Goal: Task Accomplishment & Management: Use online tool/utility

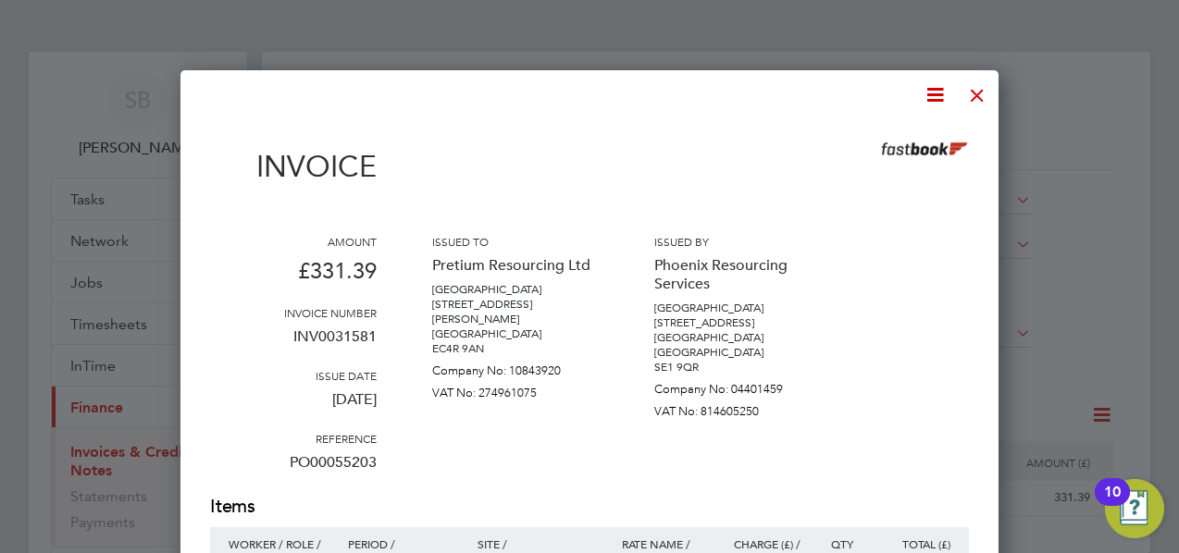
click at [982, 93] on div at bounding box center [977, 90] width 33 height 33
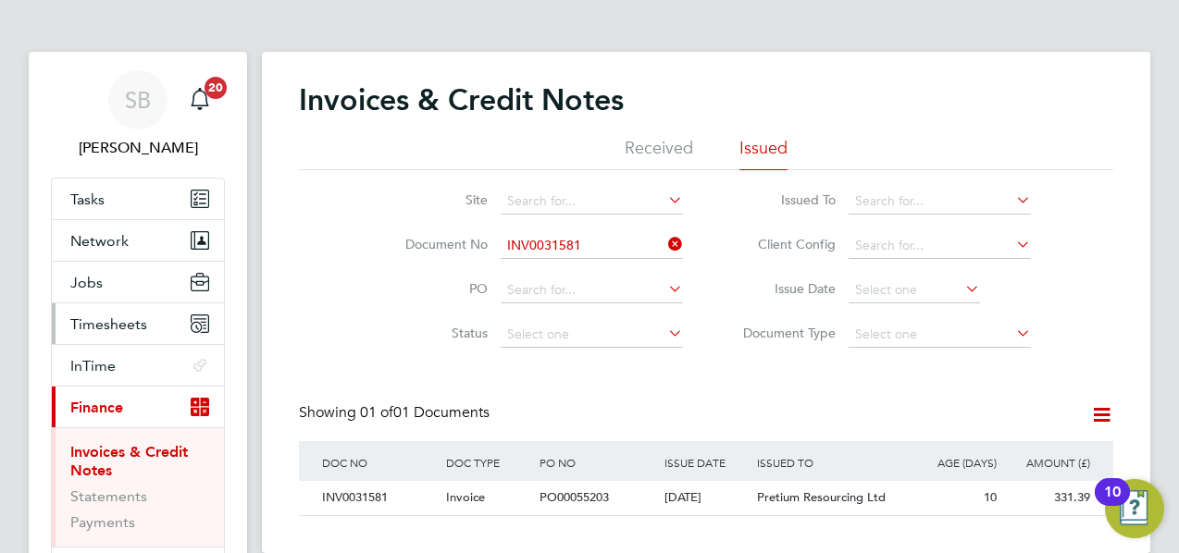
click at [84, 323] on span "Timesheets" at bounding box center [108, 325] width 77 height 18
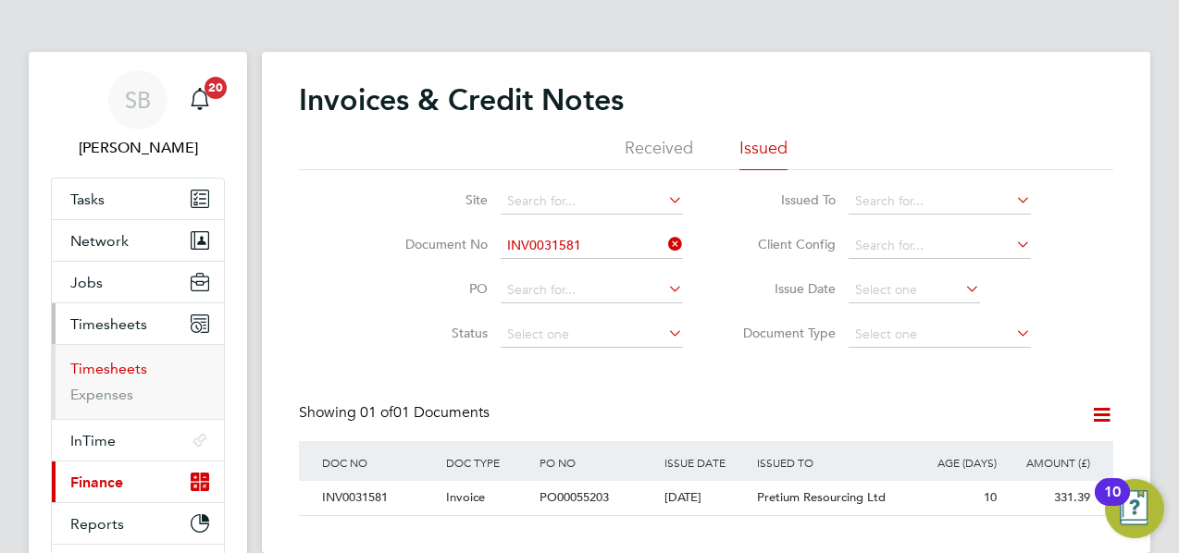
drag, startPoint x: 110, startPoint y: 367, endPoint x: 146, endPoint y: 364, distance: 36.3
click at [110, 367] on link "Timesheets" at bounding box center [108, 369] width 77 height 18
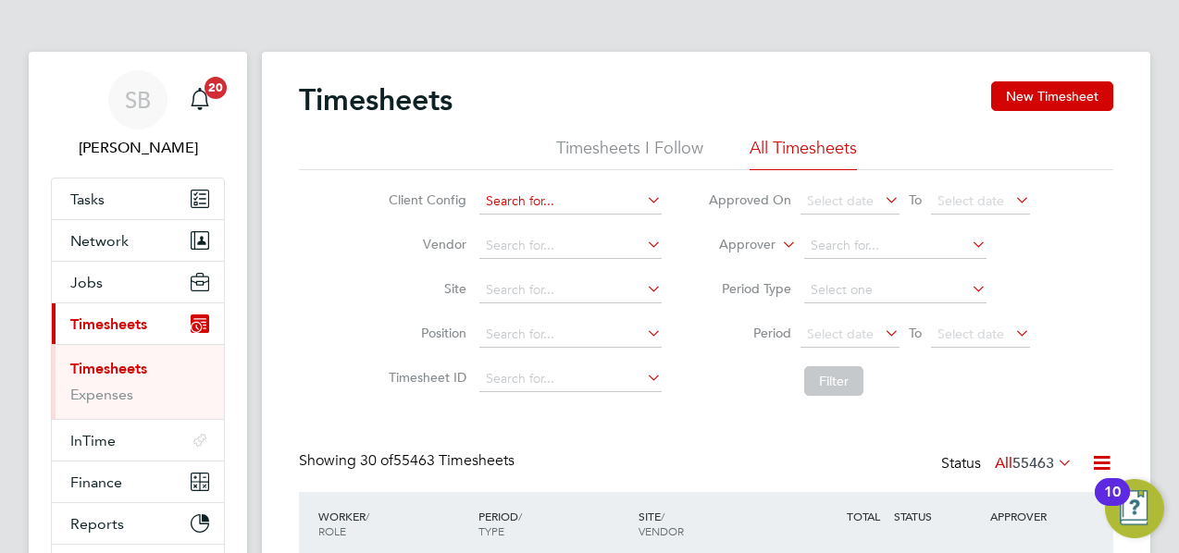
click at [518, 193] on input at bounding box center [570, 202] width 182 height 26
type input "g"
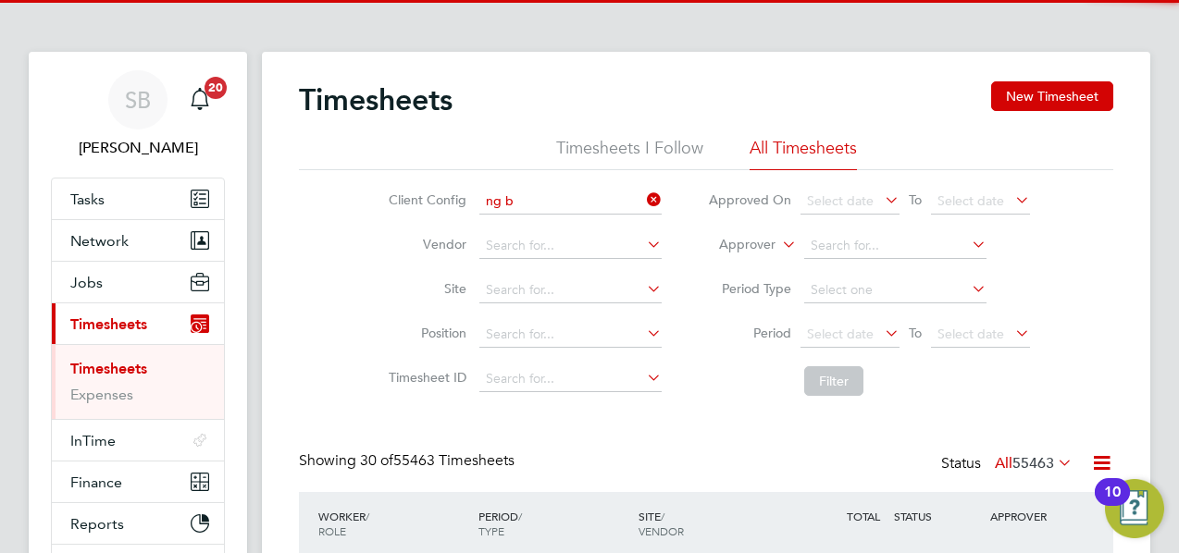
click at [521, 217] on li "[PERSON_NAME]" at bounding box center [569, 226] width 183 height 25
type input "[PERSON_NAME]"
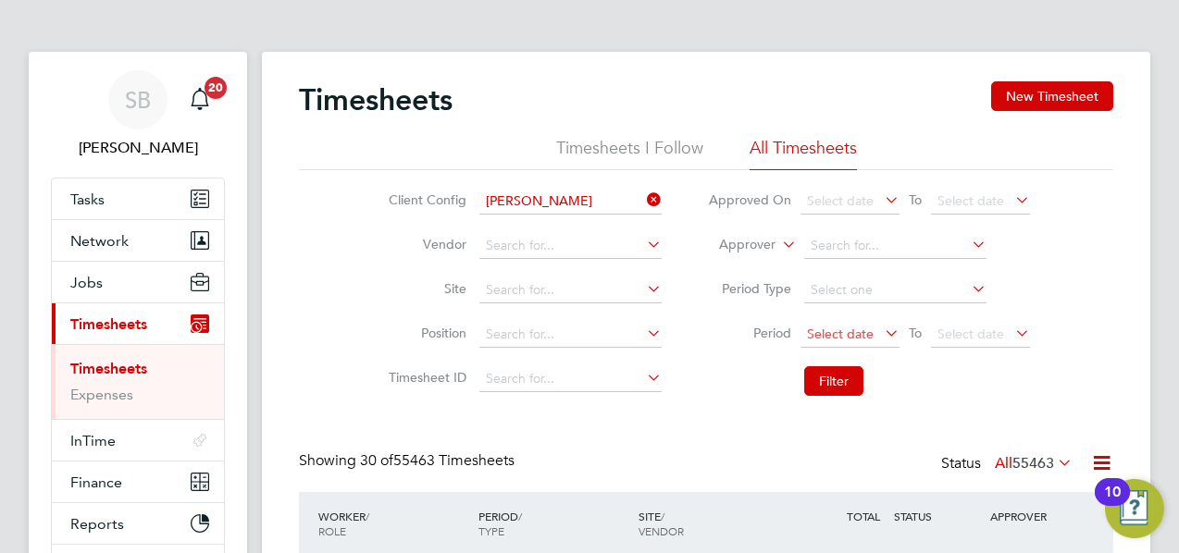
click at [843, 334] on span "Select date" at bounding box center [840, 334] width 67 height 17
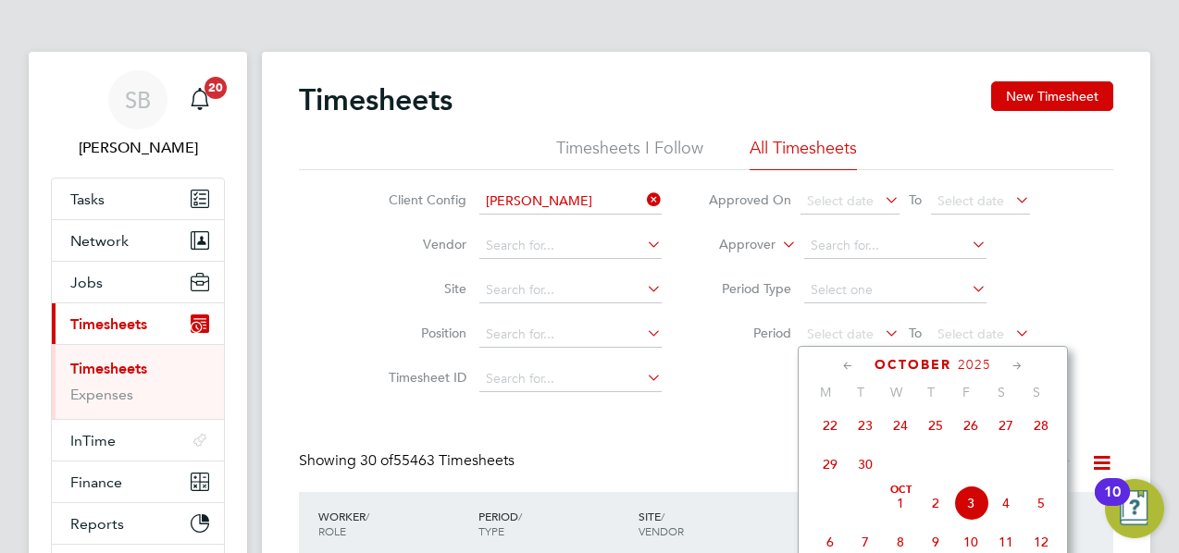
click at [853, 367] on icon at bounding box center [848, 366] width 18 height 20
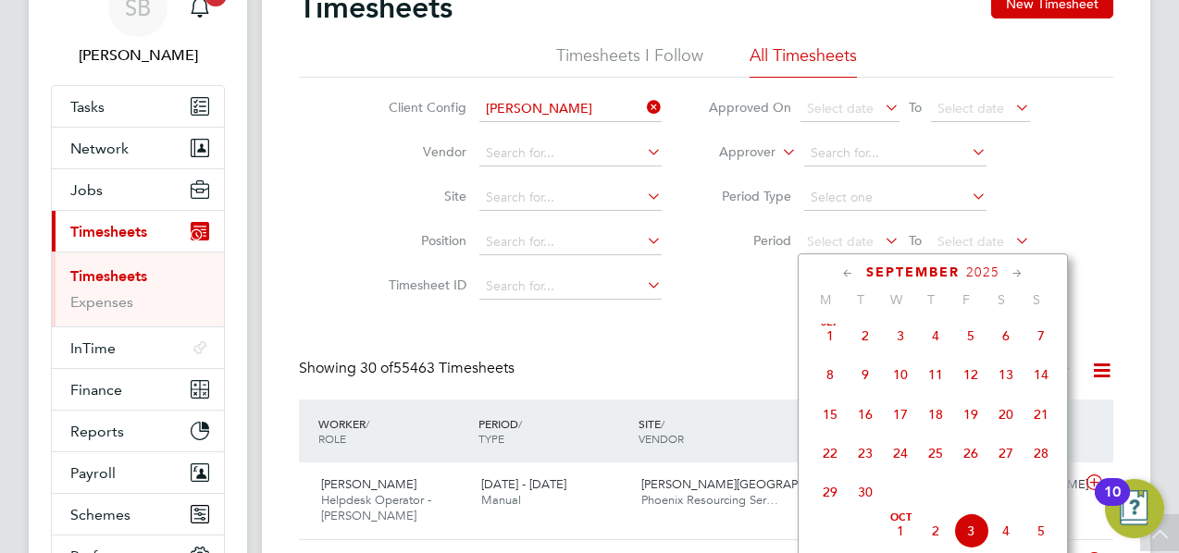
click at [1043, 426] on span "21" at bounding box center [1041, 414] width 35 height 35
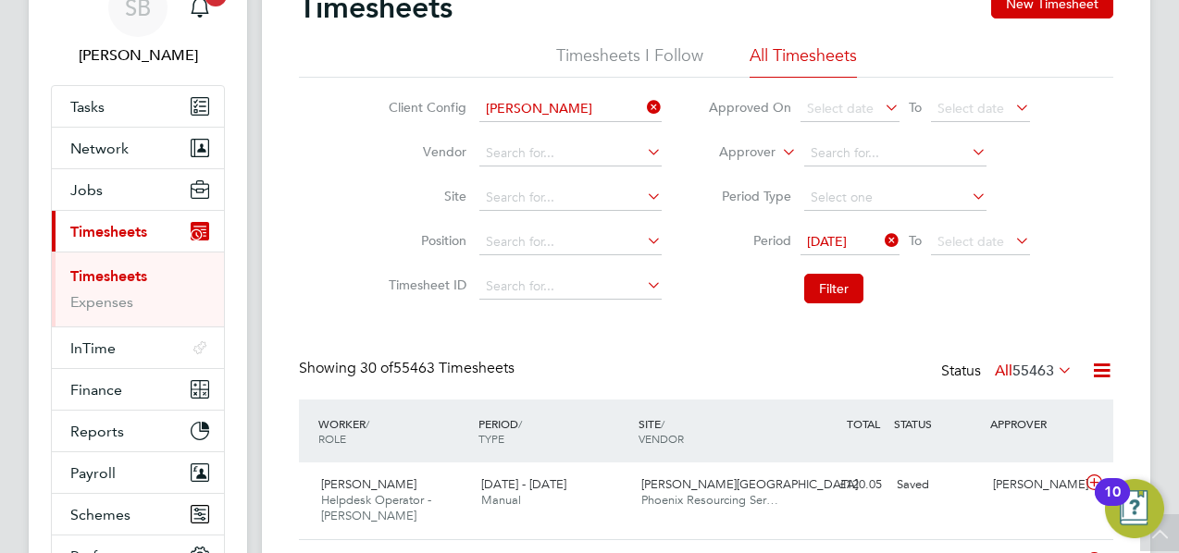
click at [837, 237] on span "[DATE]" at bounding box center [827, 241] width 40 height 17
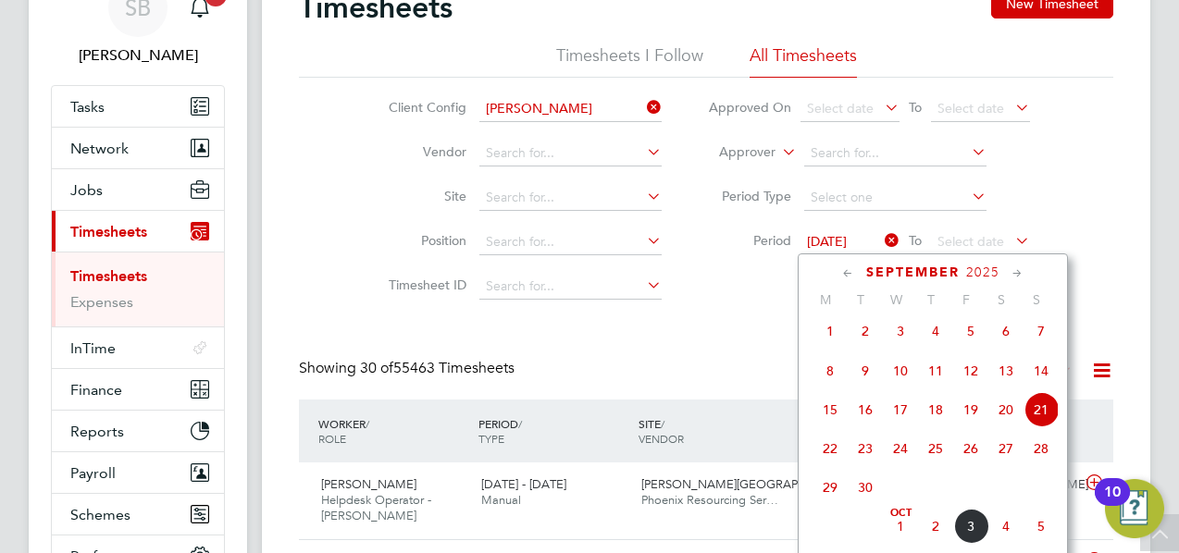
click at [1040, 378] on span "14" at bounding box center [1041, 371] width 35 height 35
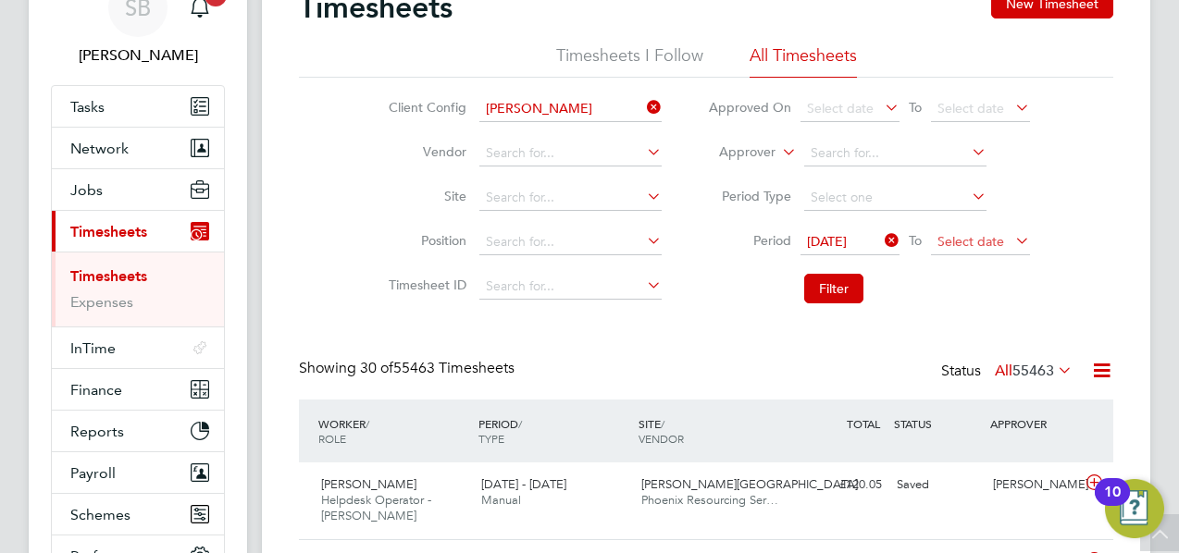
click at [981, 230] on span "Select date" at bounding box center [980, 242] width 99 height 25
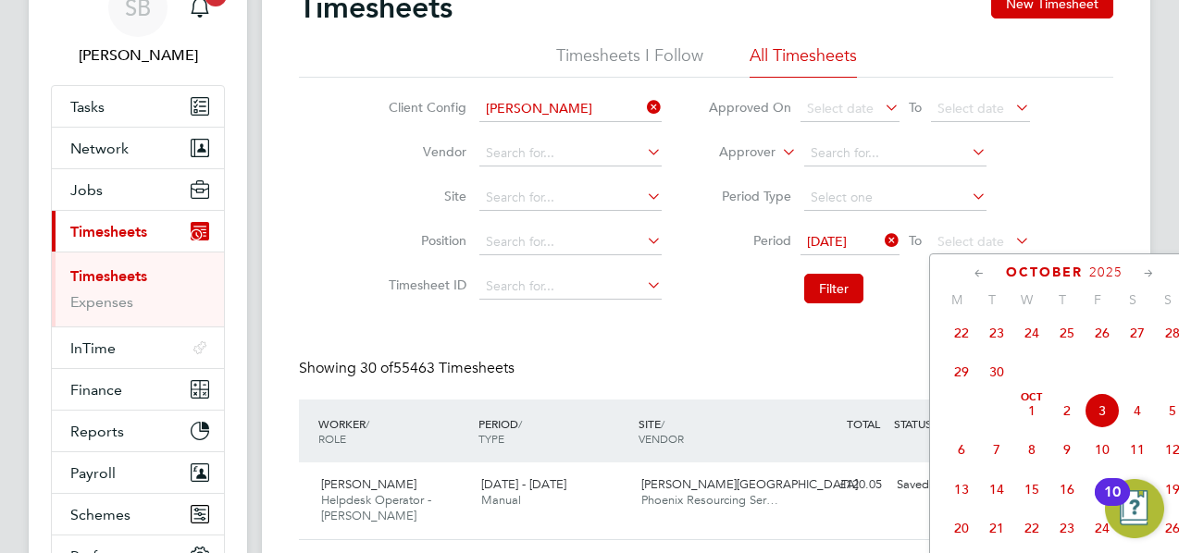
click at [1101, 420] on span "3" at bounding box center [1102, 410] width 35 height 35
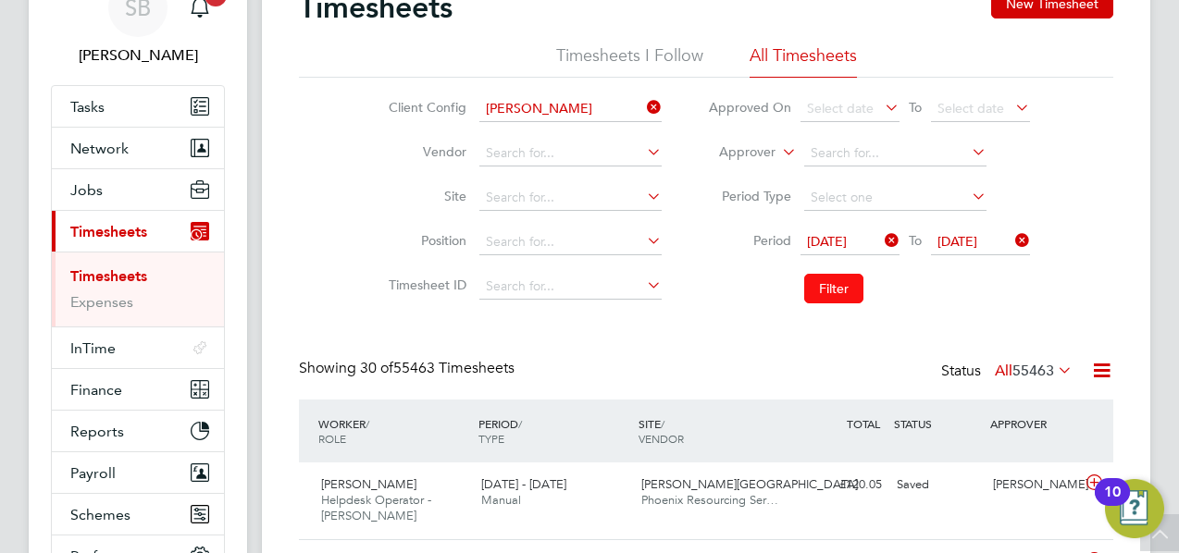
click at [844, 291] on button "Filter" at bounding box center [833, 289] width 59 height 30
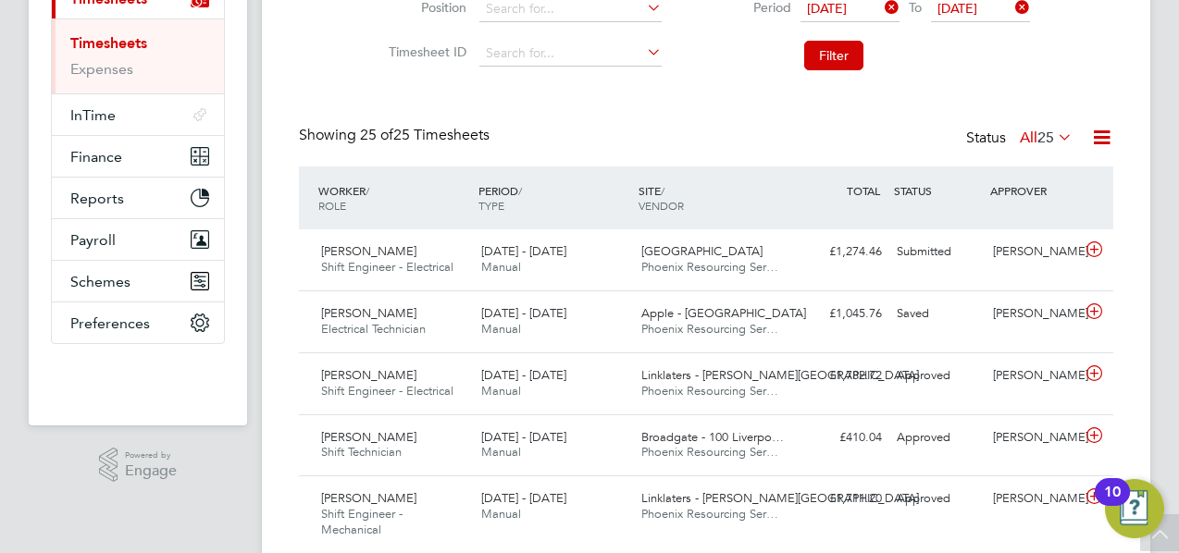
drag, startPoint x: 1106, startPoint y: 133, endPoint x: 1067, endPoint y: 168, distance: 51.8
click at [1106, 133] on icon at bounding box center [1101, 137] width 23 height 23
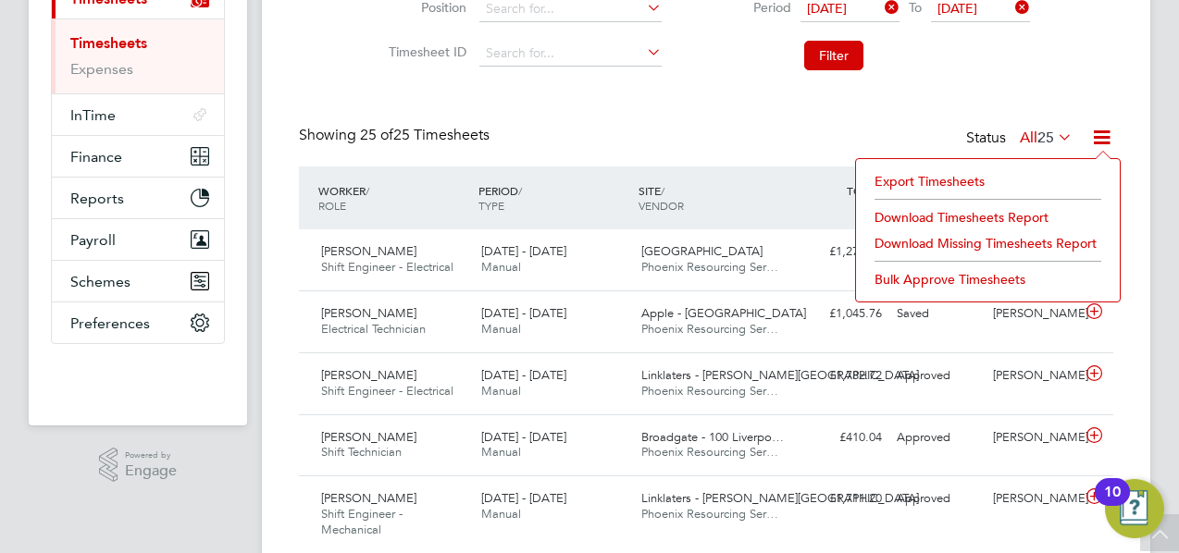
click at [949, 209] on li "Download Timesheets Report" at bounding box center [987, 218] width 245 height 26
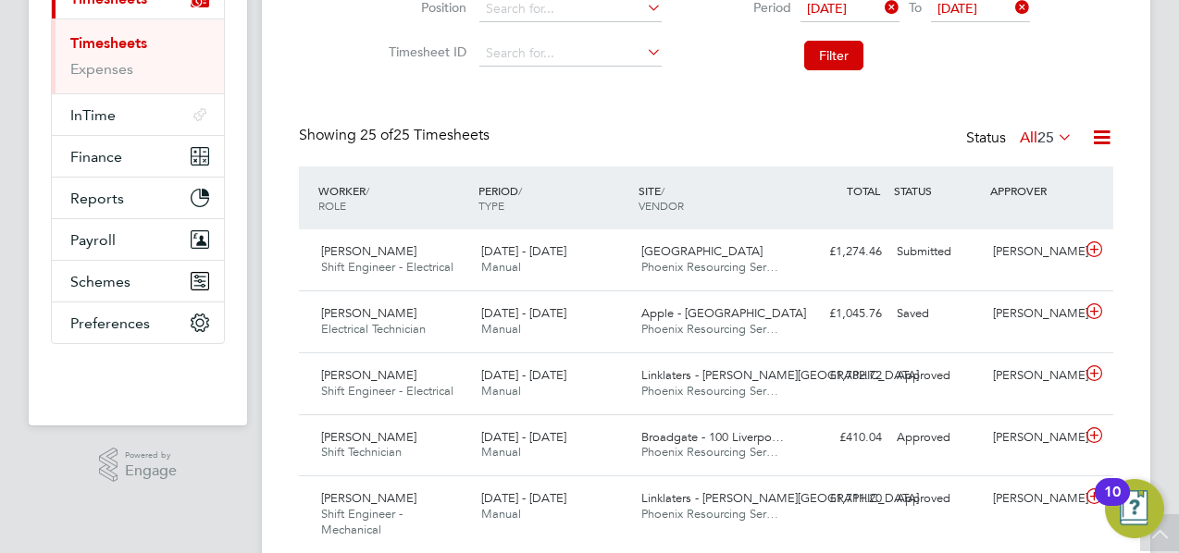
drag, startPoint x: 590, startPoint y: 116, endPoint x: 602, endPoint y: 118, distance: 12.2
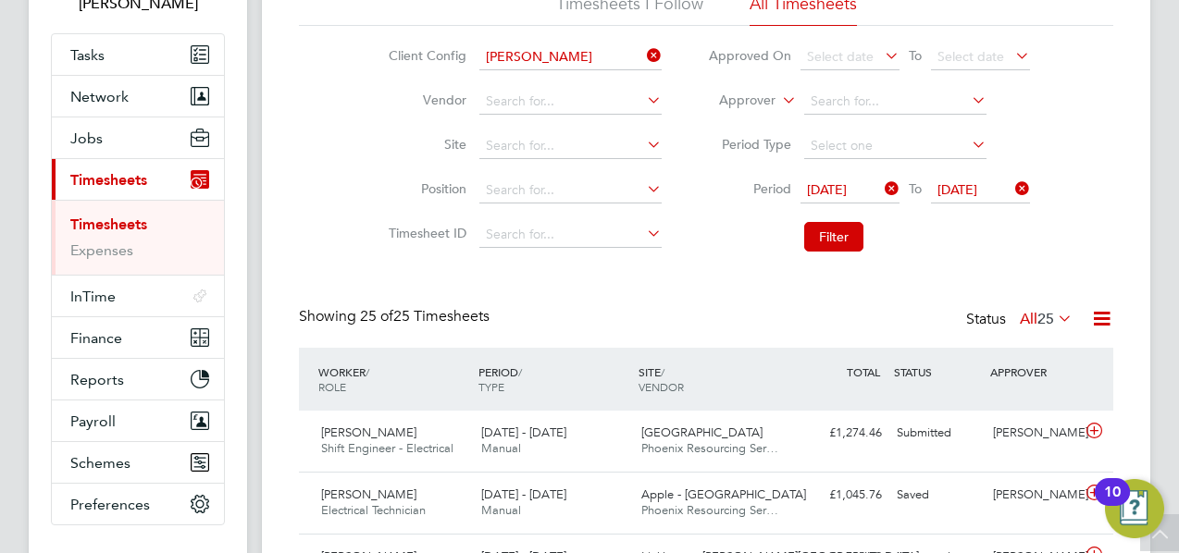
scroll to position [141, 0]
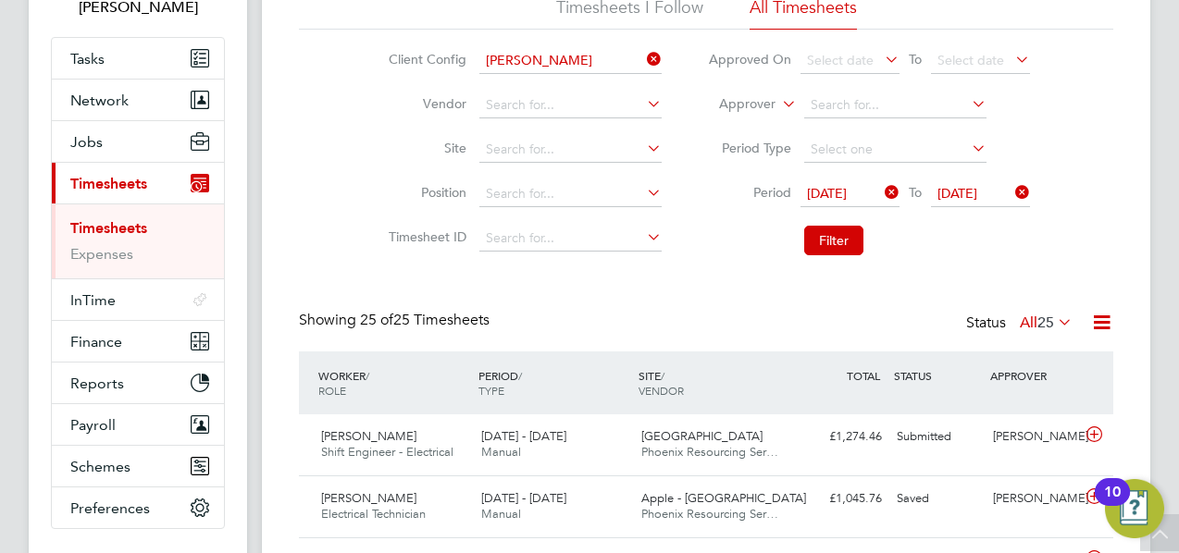
click at [778, 100] on icon at bounding box center [778, 99] width 0 height 17
click at [747, 128] on li "Worker" at bounding box center [730, 126] width 91 height 24
click at [847, 96] on input at bounding box center [895, 106] width 182 height 26
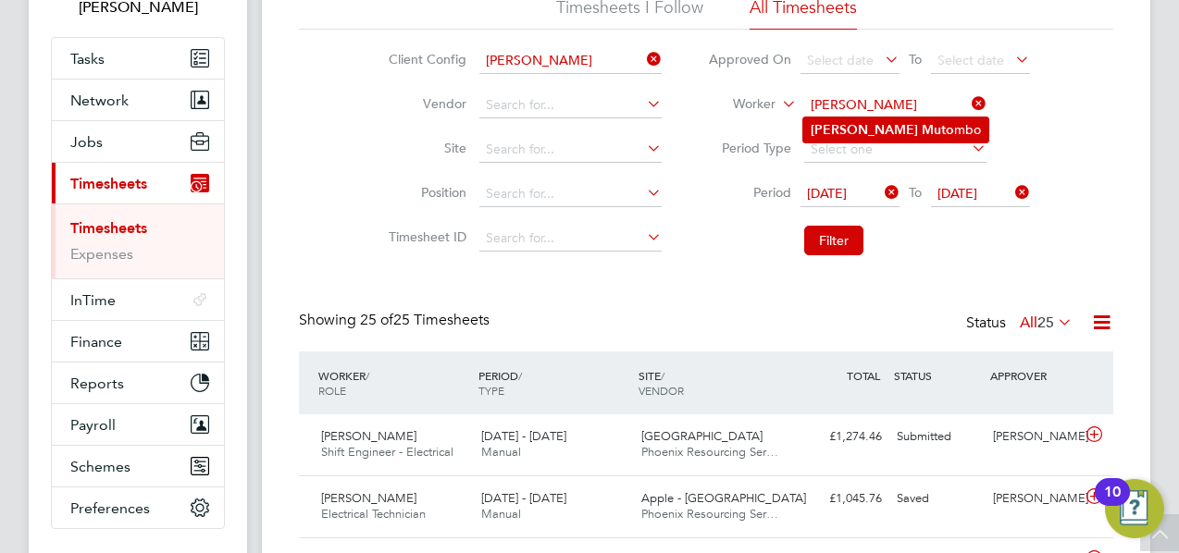
click at [922, 122] on b "Muto" at bounding box center [938, 130] width 32 height 16
type input "[PERSON_NAME]"
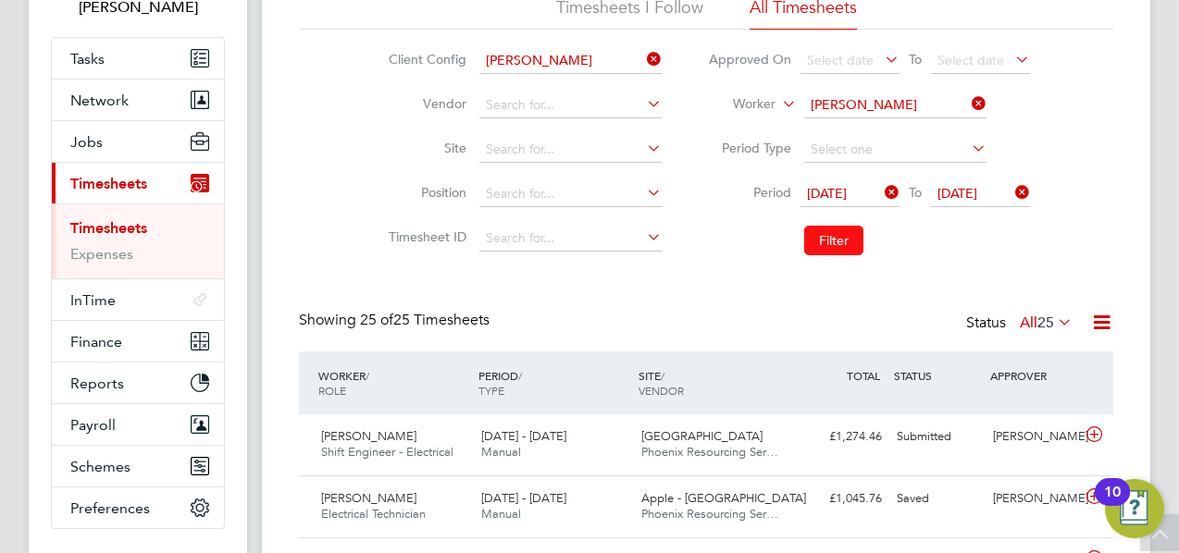
click at [825, 244] on button "Filter" at bounding box center [833, 241] width 59 height 30
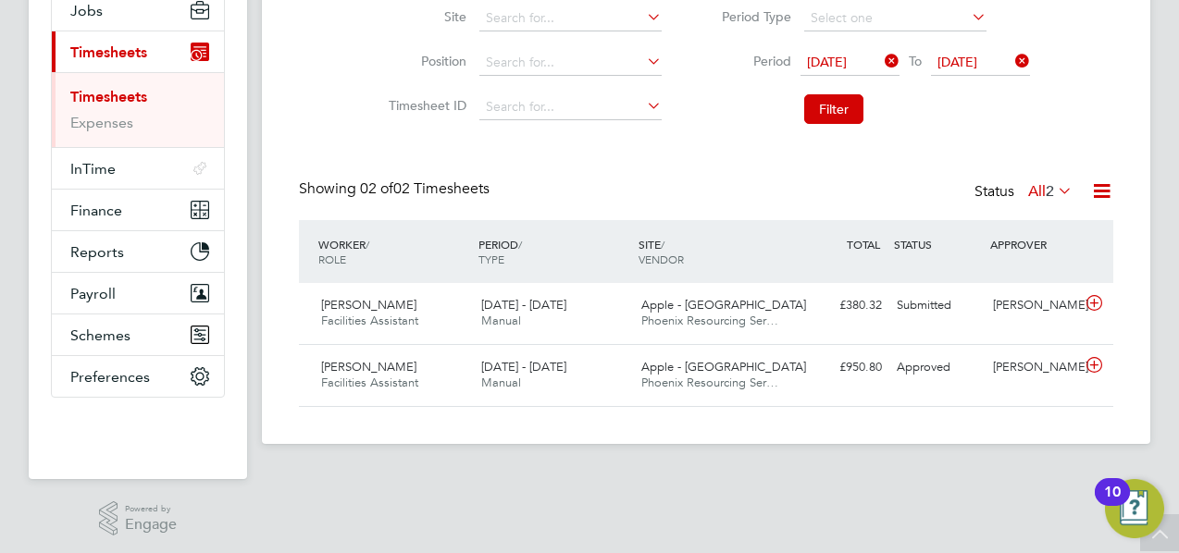
scroll to position [274, 0]
click at [847, 58] on span "[DATE]" at bounding box center [827, 60] width 40 height 17
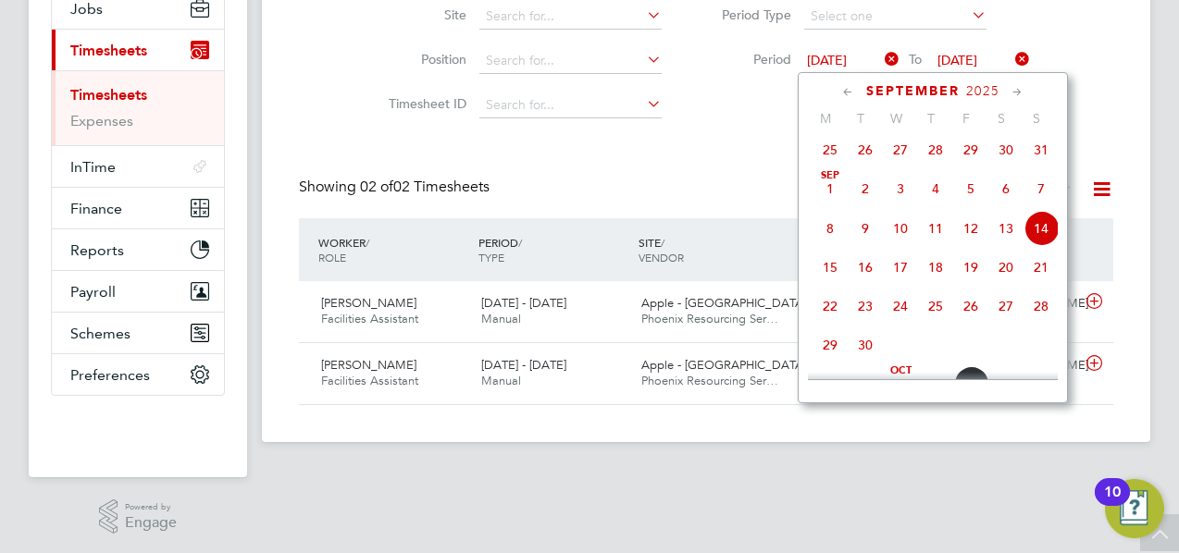
click at [1040, 196] on span "7" at bounding box center [1041, 188] width 35 height 35
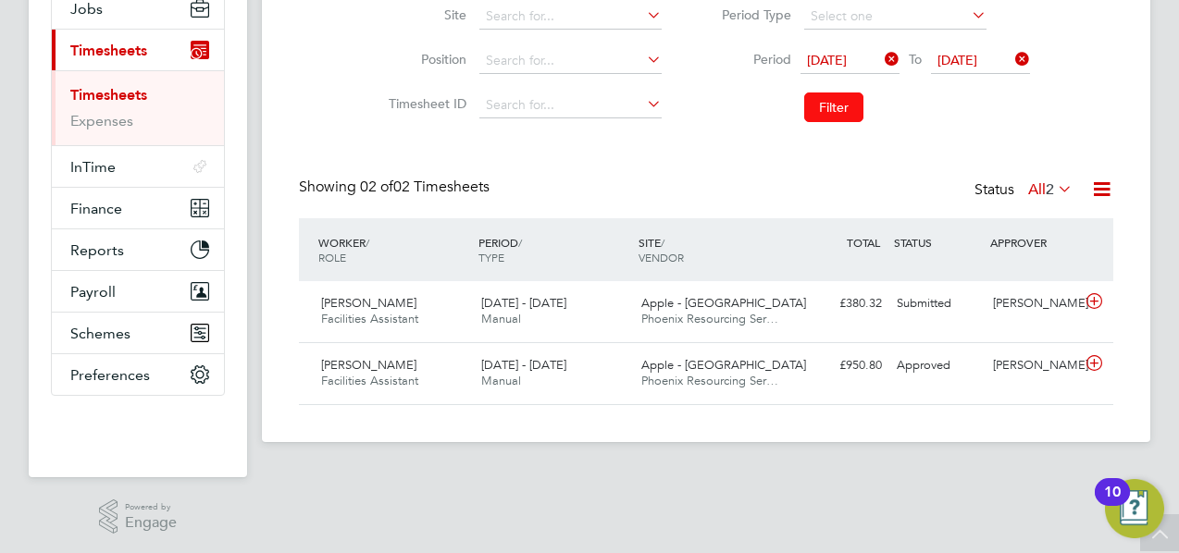
click at [842, 107] on button "Filter" at bounding box center [833, 108] width 59 height 30
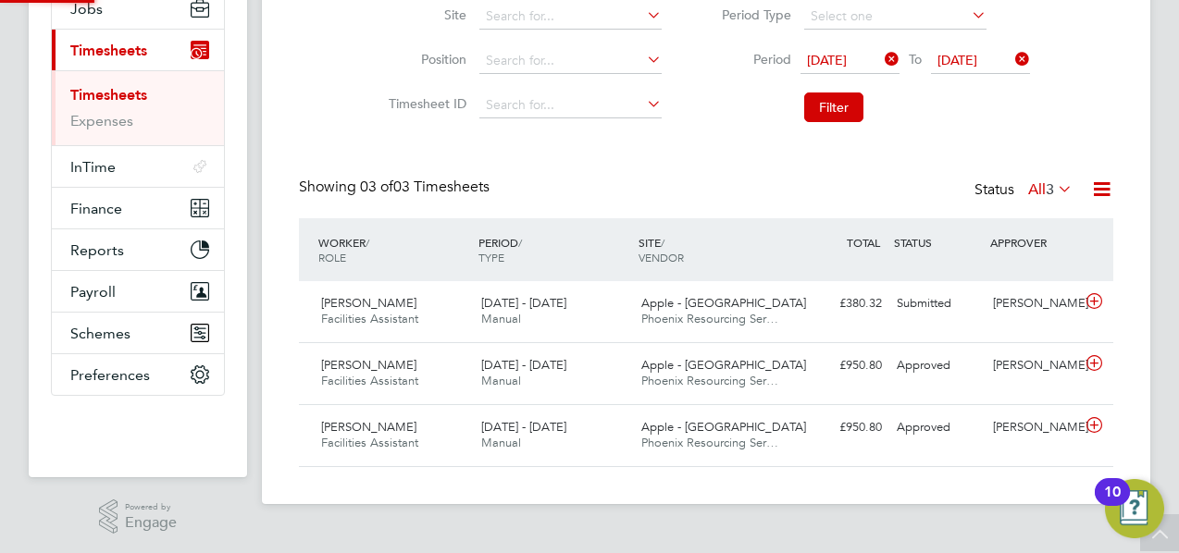
scroll to position [46, 160]
click at [1112, 180] on icon at bounding box center [1101, 189] width 23 height 23
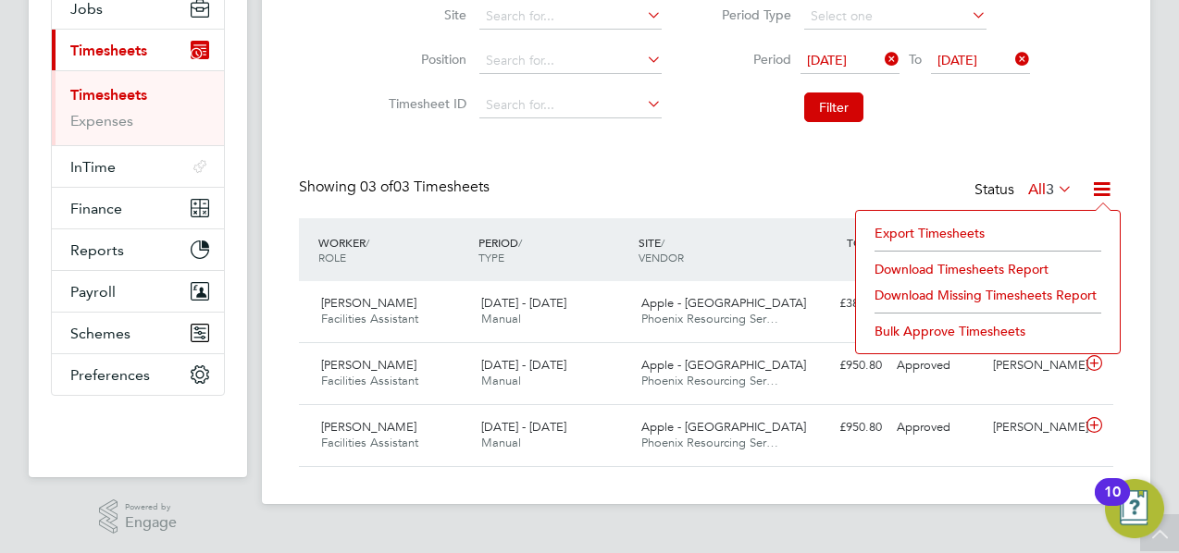
click at [954, 263] on li "Download Timesheets Report" at bounding box center [987, 269] width 245 height 26
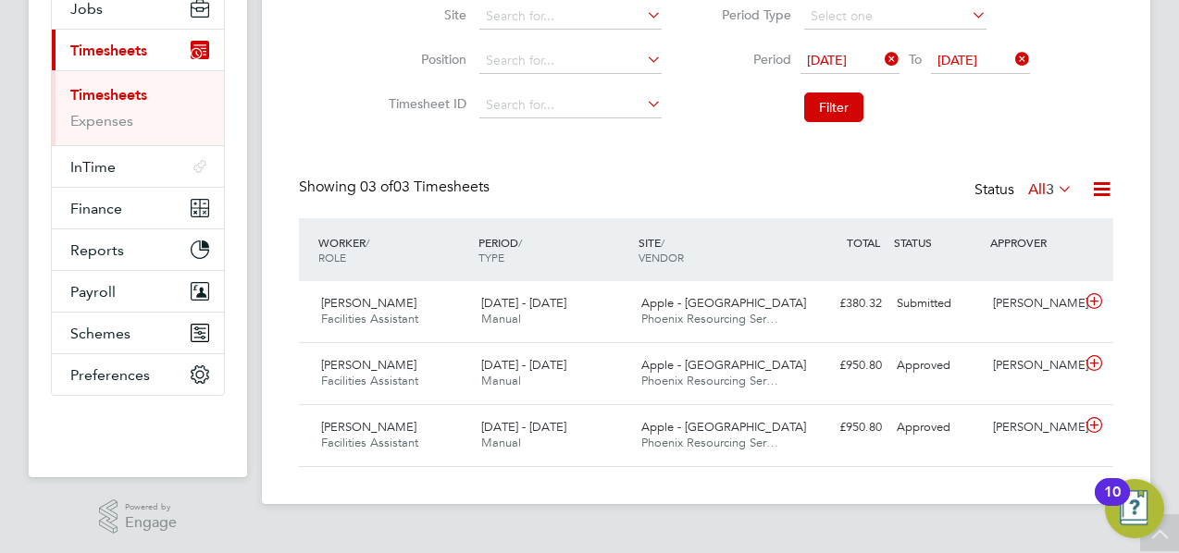
drag, startPoint x: 614, startPoint y: 151, endPoint x: 606, endPoint y: 155, distance: 9.5
click at [614, 151] on div "Timesheets New Timesheet Timesheets I Follow All Timesheets Client Config [PERS…" at bounding box center [706, 138] width 814 height 660
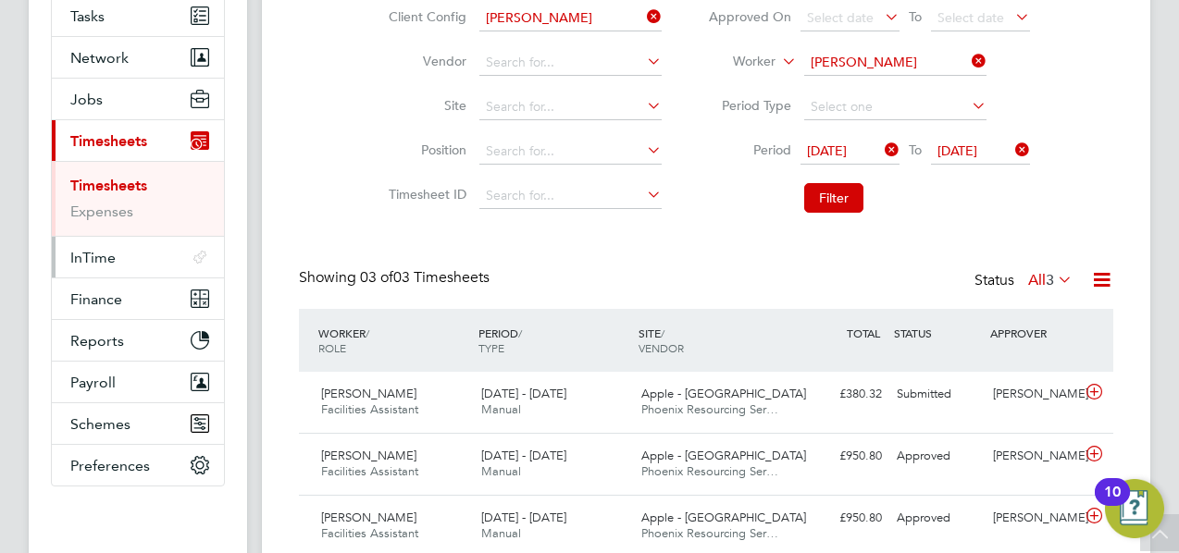
scroll to position [181, 0]
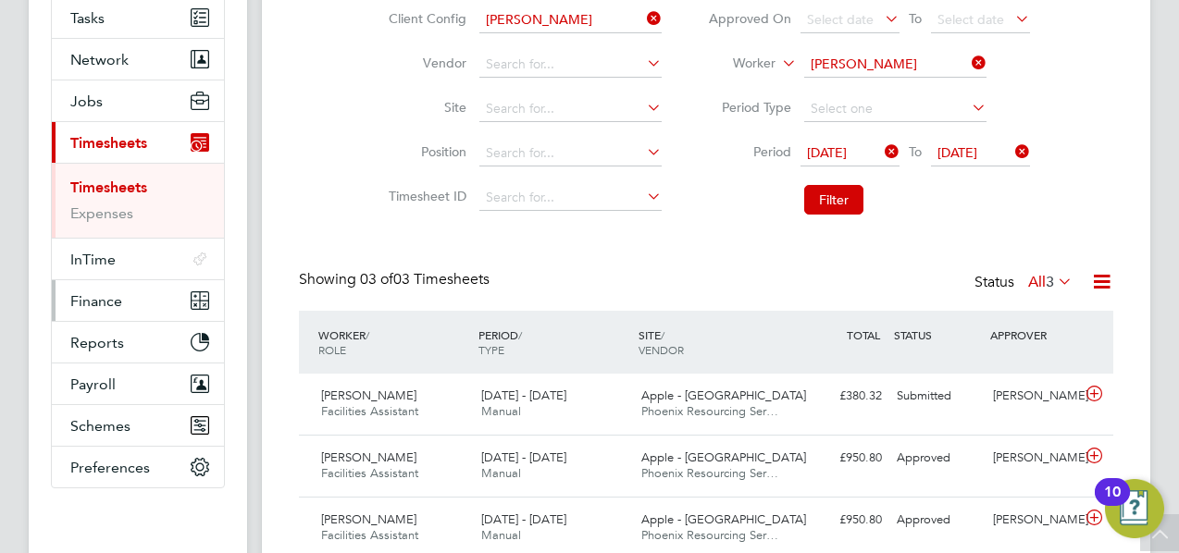
click at [105, 283] on button "Finance" at bounding box center [138, 300] width 172 height 41
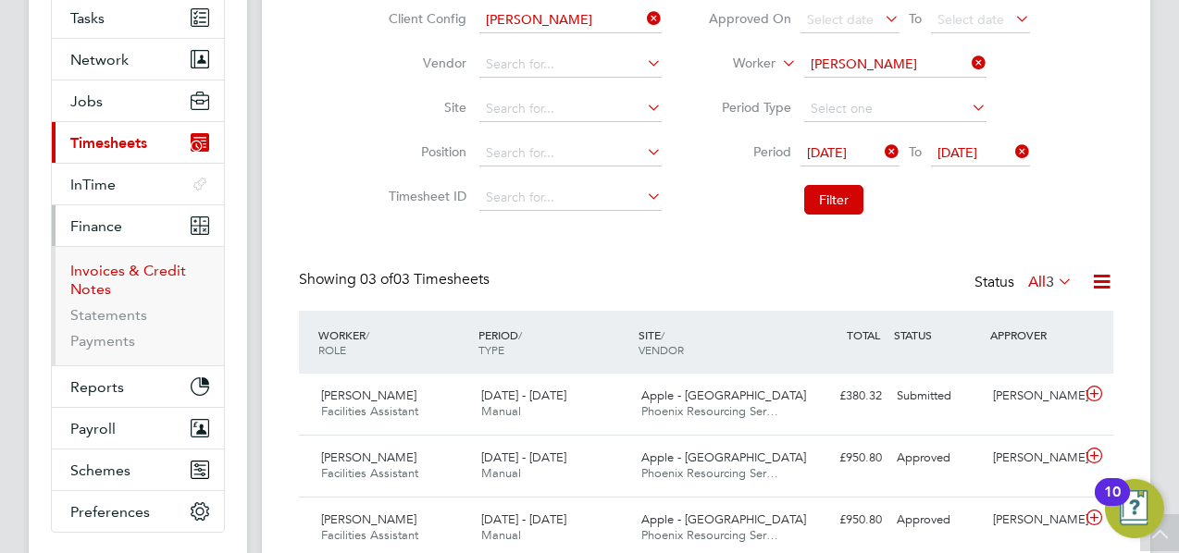
click at [109, 262] on link "Invoices & Credit Notes" at bounding box center [128, 280] width 116 height 36
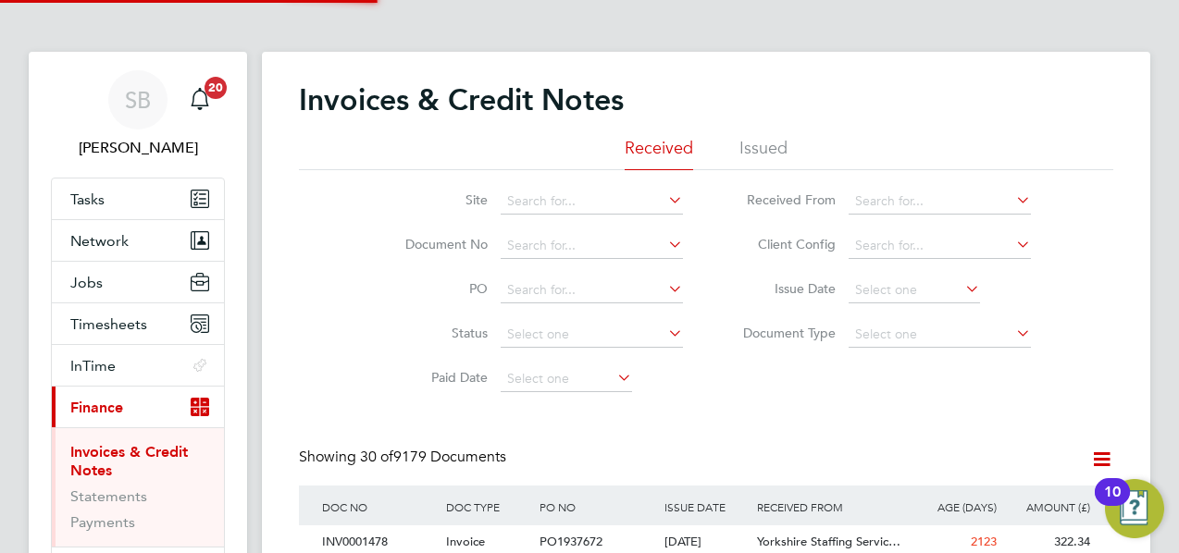
scroll to position [9, 9]
click at [748, 154] on li "Issued" at bounding box center [763, 153] width 48 height 33
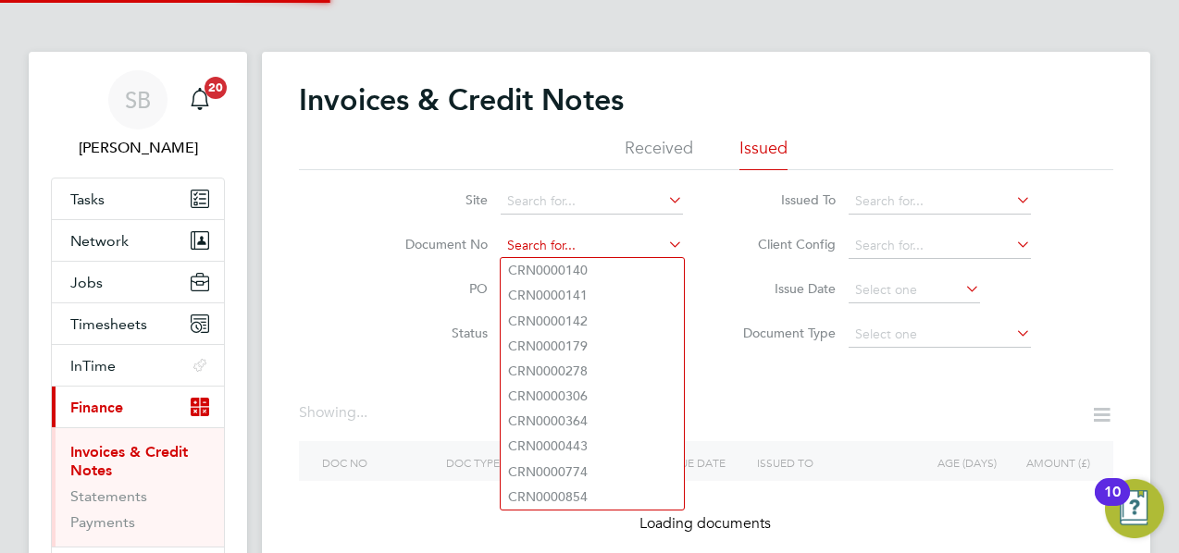
paste input "INV0031586"
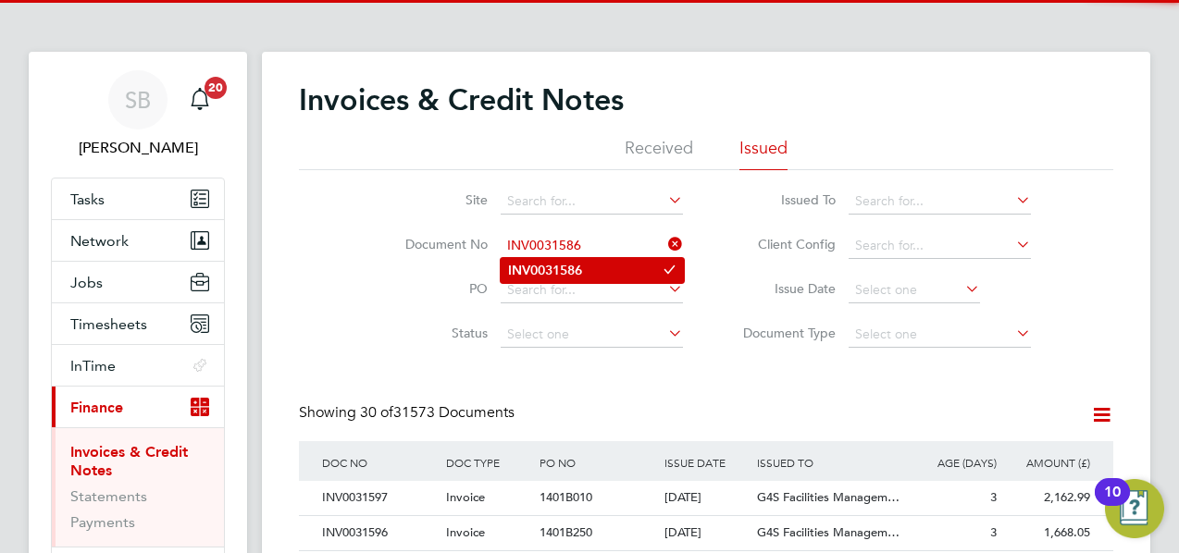
type input "INV0031586"
click at [598, 271] on li "INV0031586" at bounding box center [592, 270] width 183 height 25
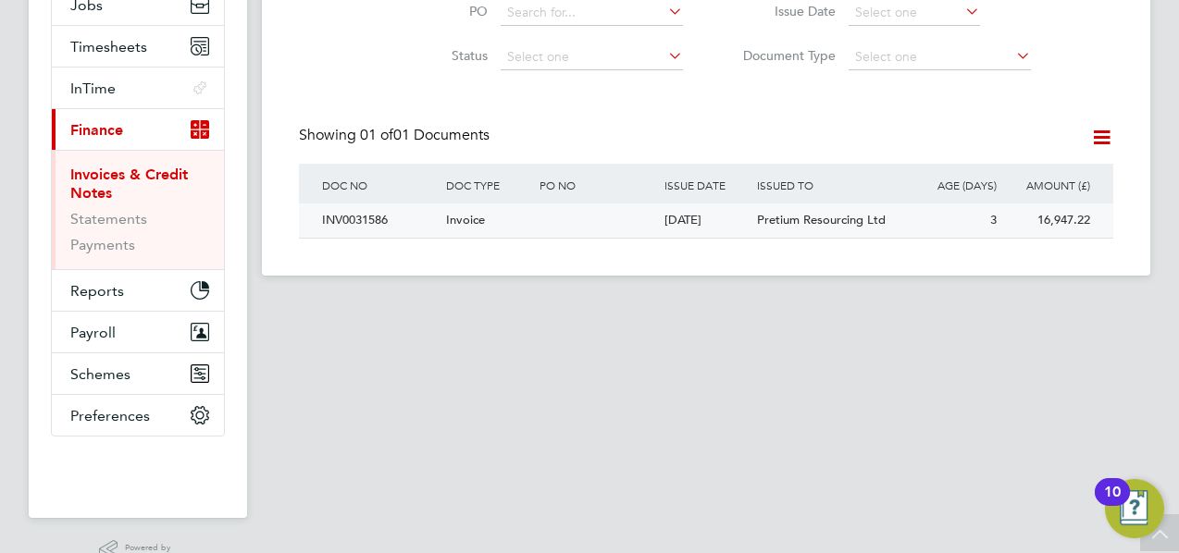
click at [691, 212] on div "[DATE]" at bounding box center [706, 221] width 93 height 34
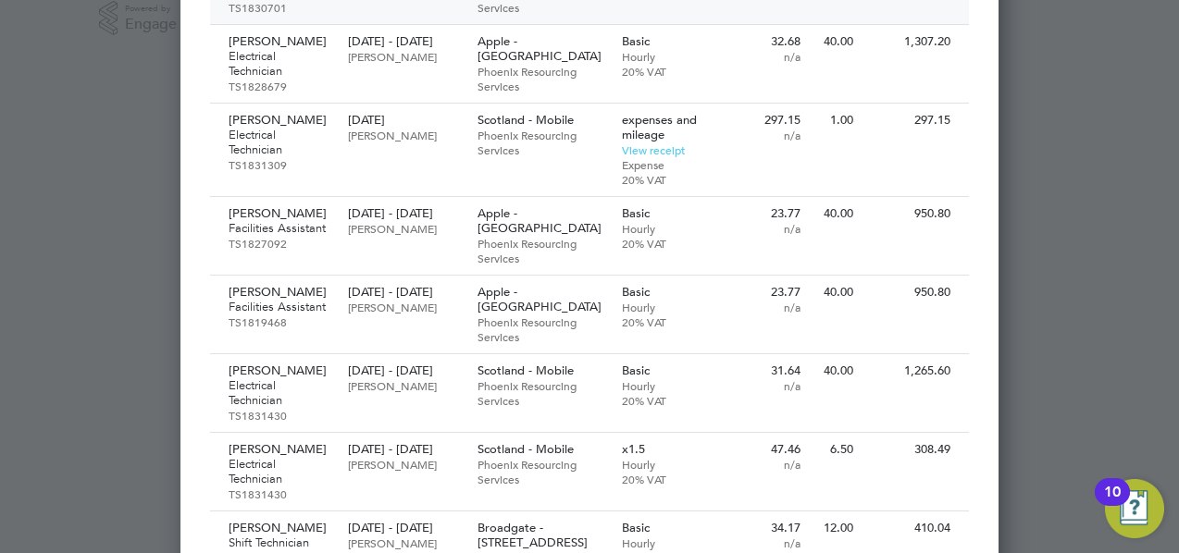
scroll to position [833, 0]
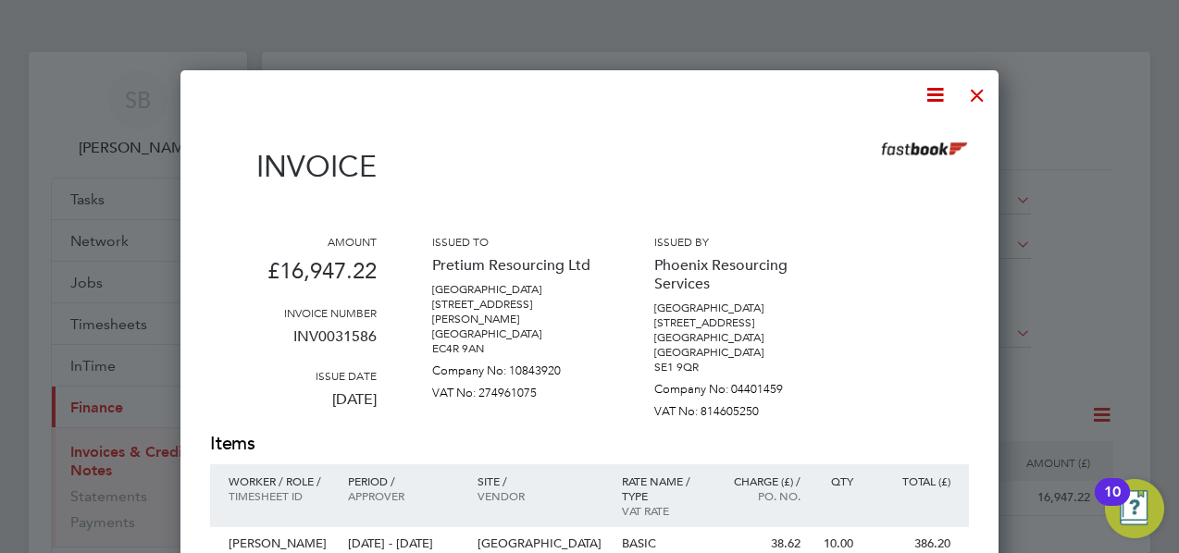
click at [980, 98] on div at bounding box center [977, 90] width 33 height 33
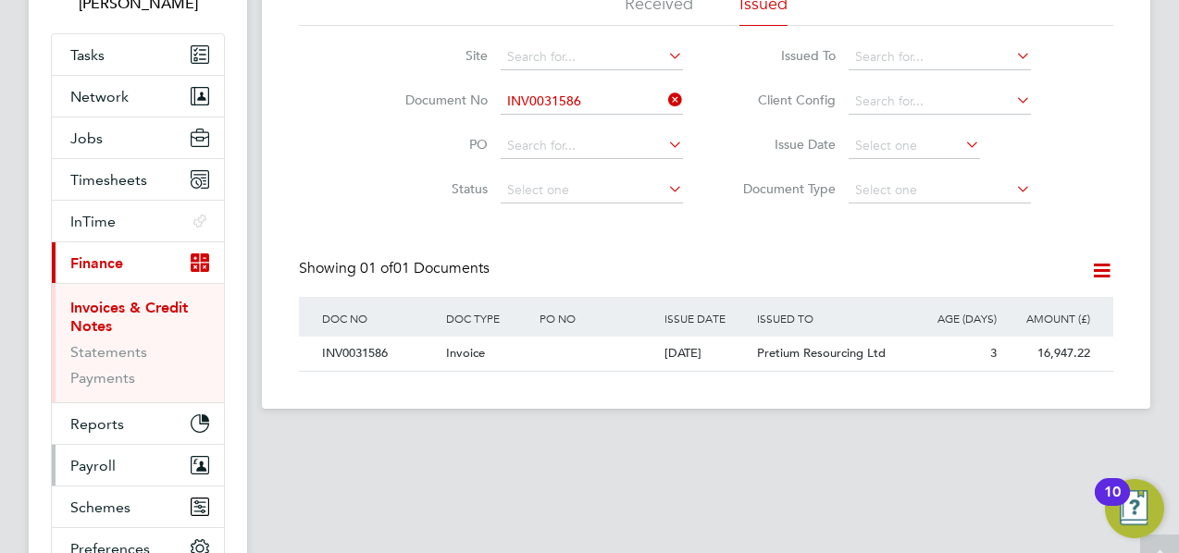
scroll to position [182, 0]
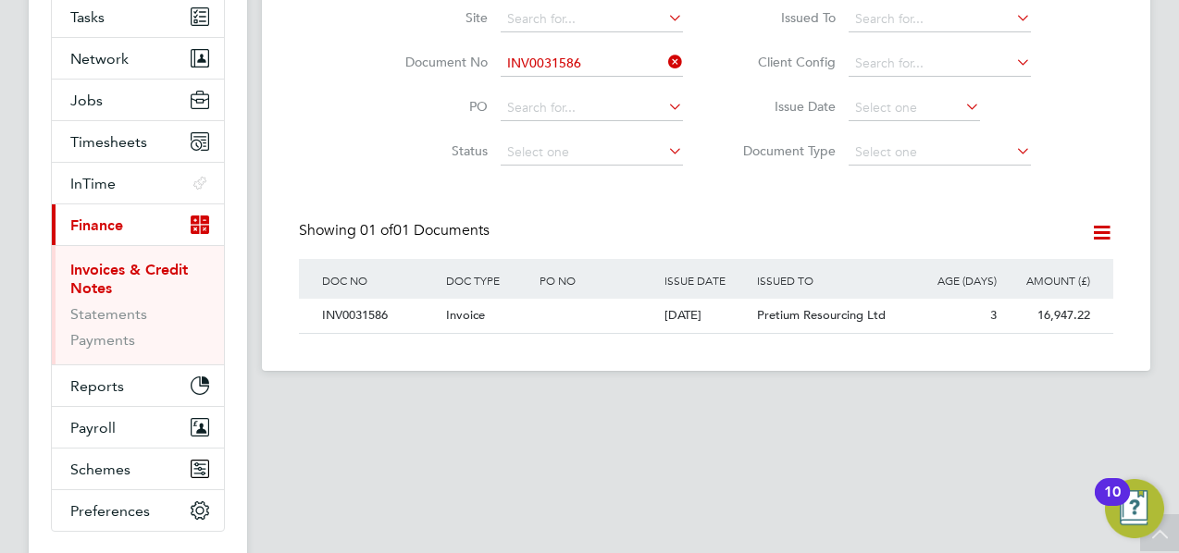
click at [118, 220] on span "Finance" at bounding box center [96, 226] width 53 height 18
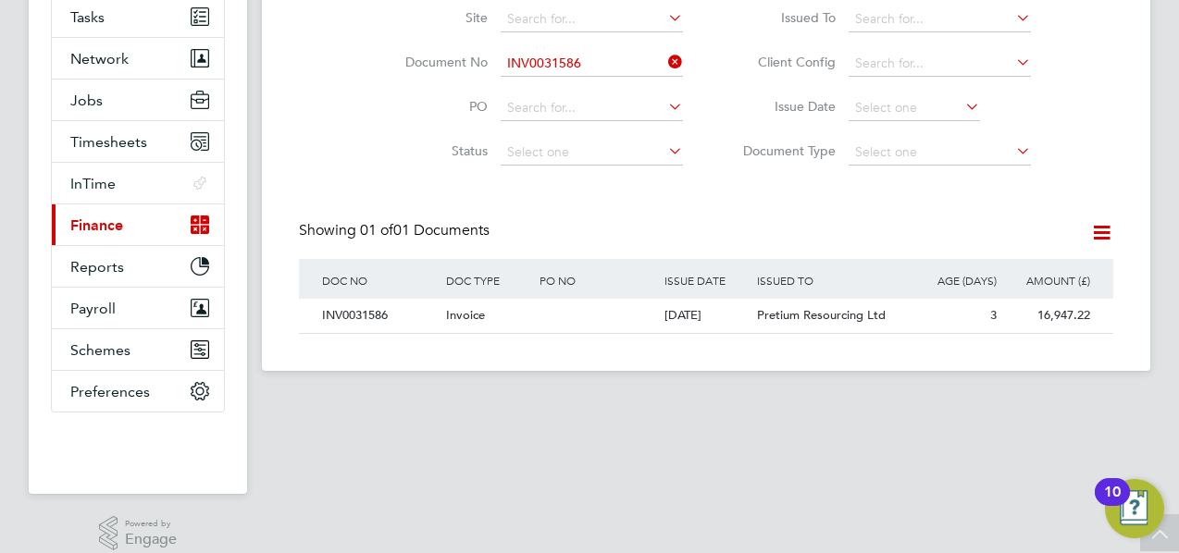
click at [118, 219] on span "Finance" at bounding box center [96, 226] width 53 height 18
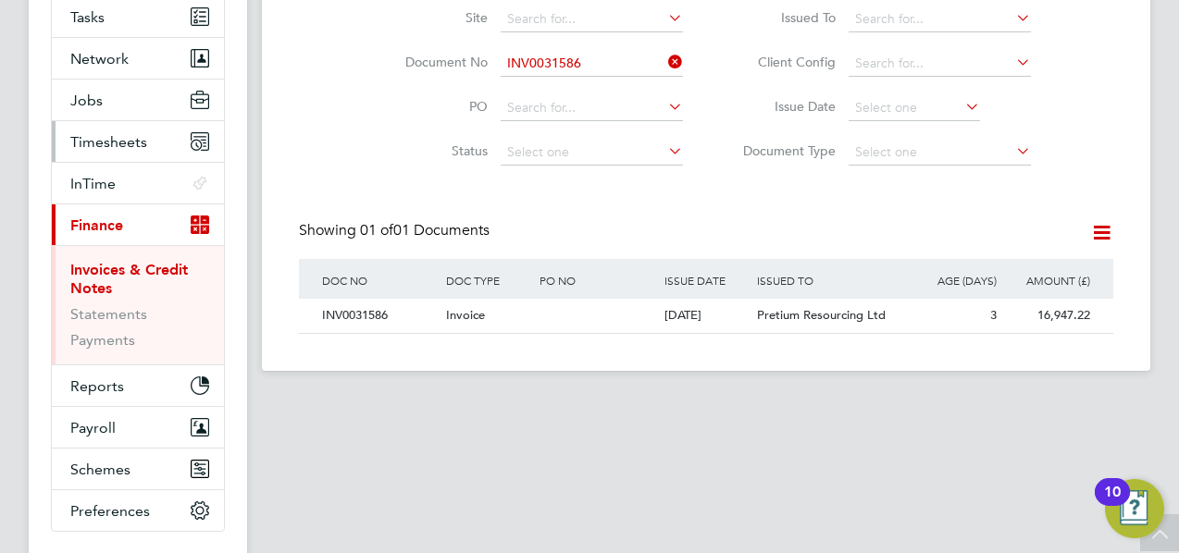
click at [111, 140] on span "Timesheets" at bounding box center [108, 142] width 77 height 18
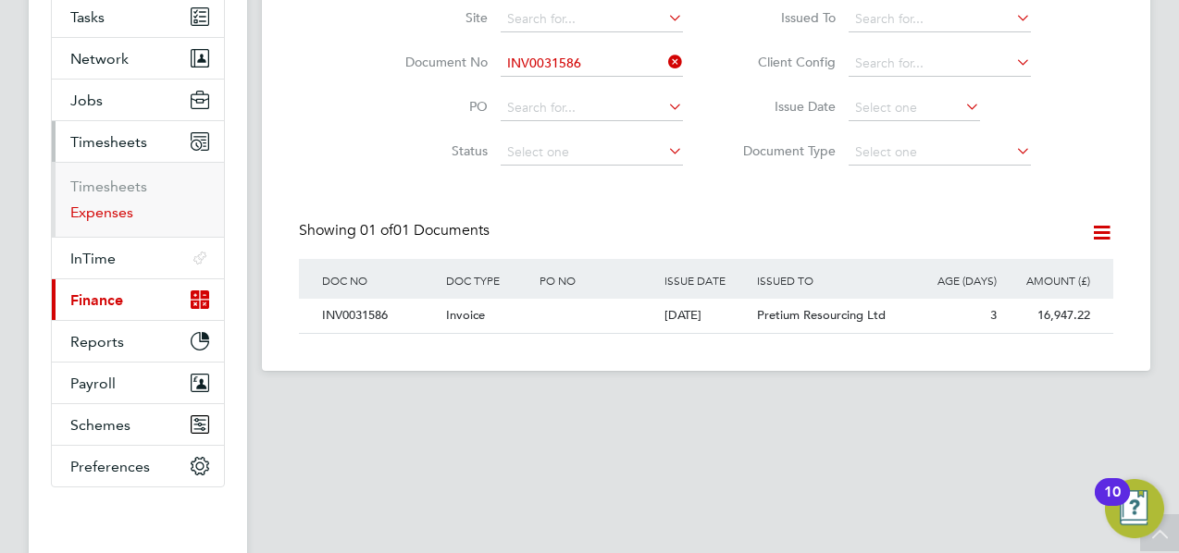
click at [101, 207] on link "Expenses" at bounding box center [101, 213] width 63 height 18
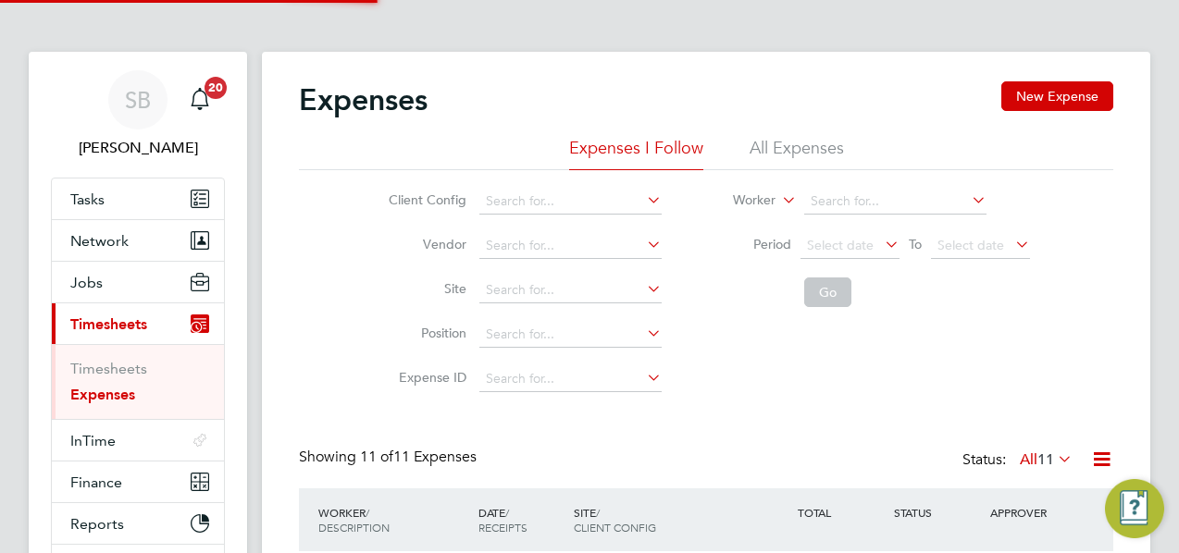
scroll to position [9, 9]
click at [796, 145] on li "All Expenses" at bounding box center [797, 153] width 94 height 33
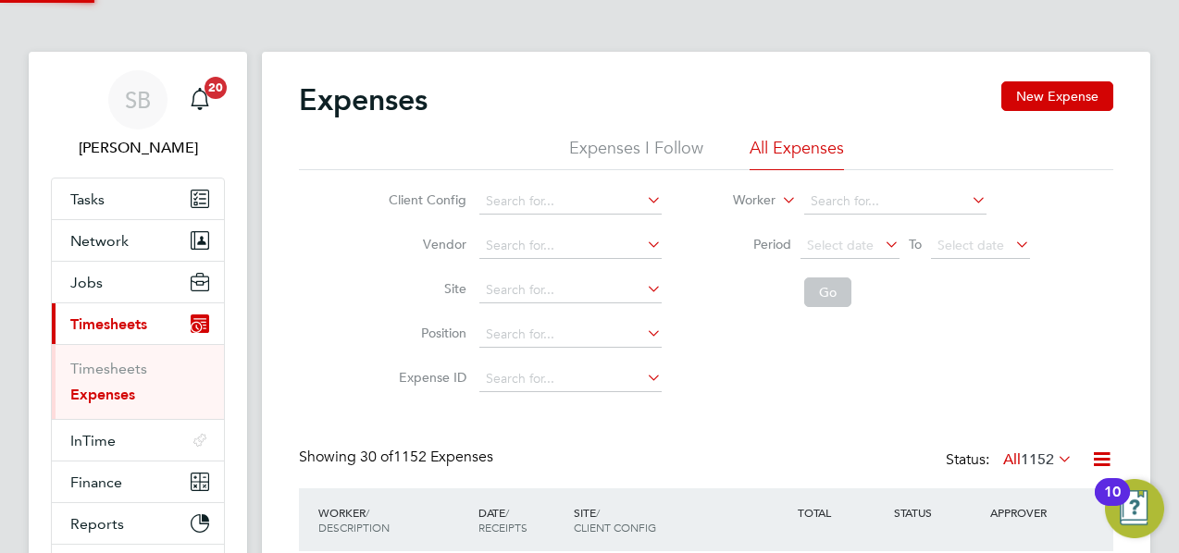
click at [778, 196] on icon at bounding box center [778, 195] width 0 height 17
click at [824, 199] on input at bounding box center [895, 202] width 182 height 26
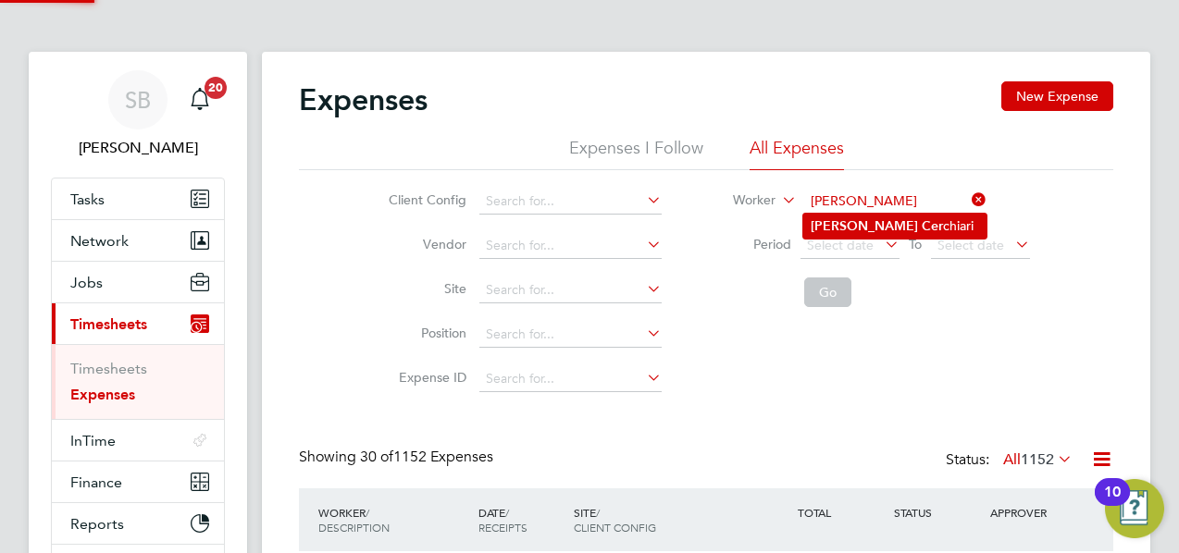
click at [859, 233] on li "[PERSON_NAME] chiari" at bounding box center [894, 226] width 183 height 25
type input "[PERSON_NAME]"
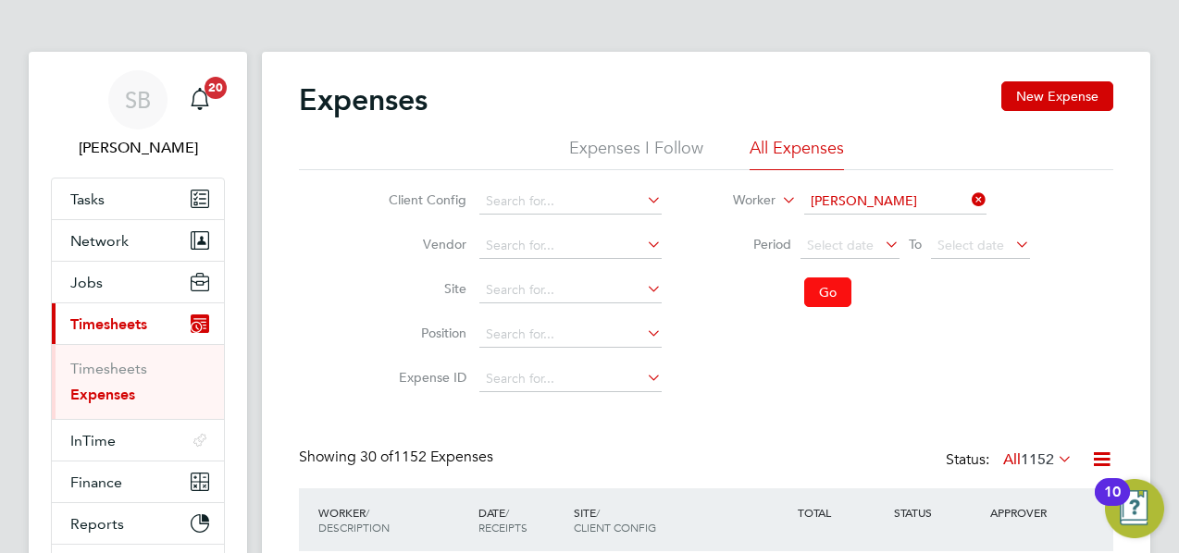
click at [835, 304] on button "Go" at bounding box center [827, 293] width 47 height 30
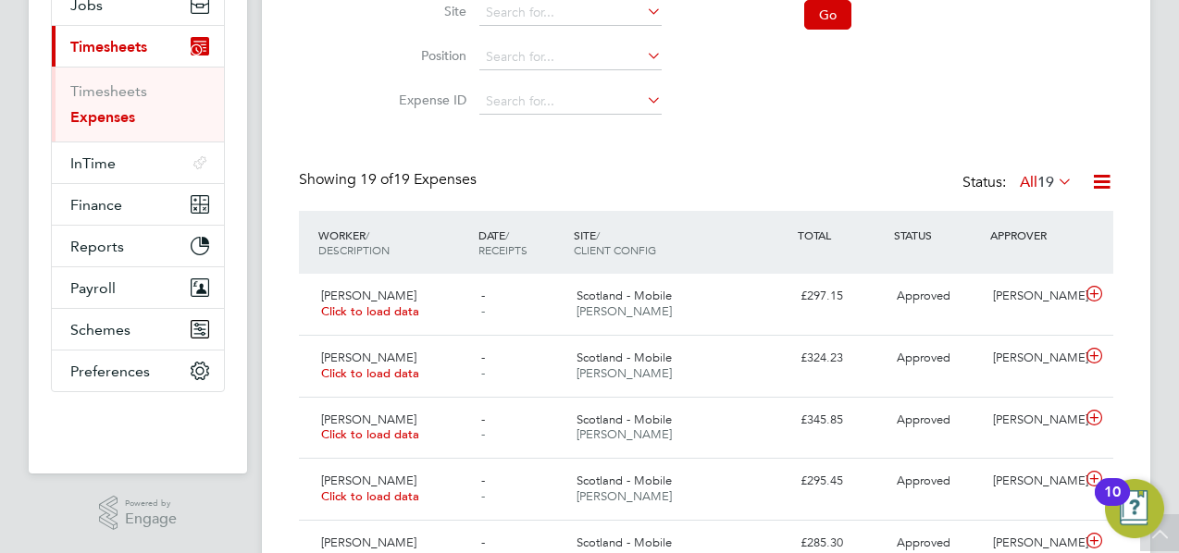
click at [1094, 188] on icon at bounding box center [1101, 181] width 23 height 23
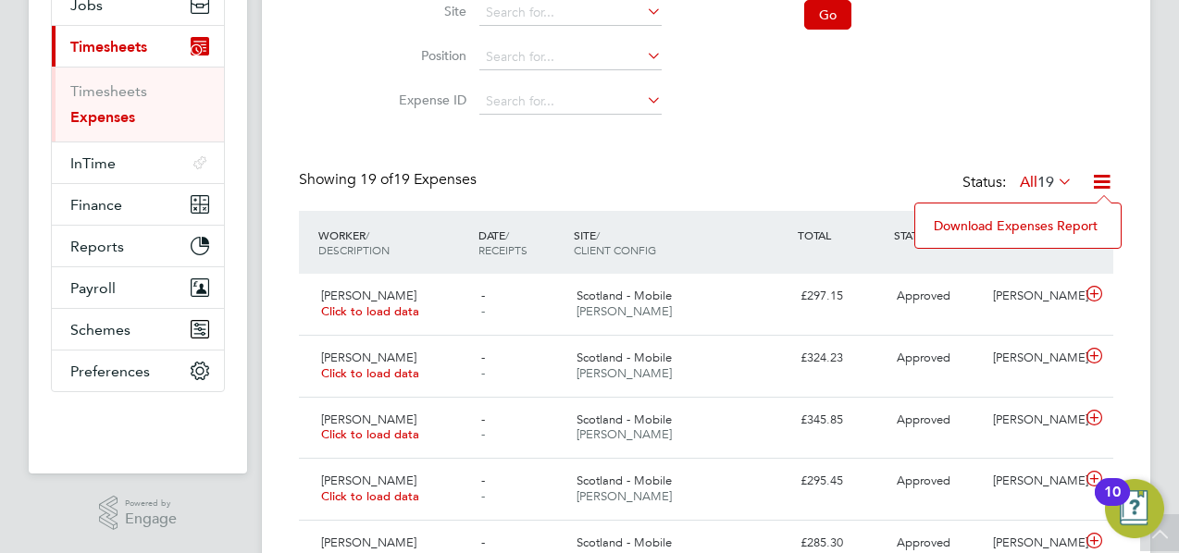
click at [979, 224] on li "Download Expenses Report" at bounding box center [1018, 226] width 187 height 26
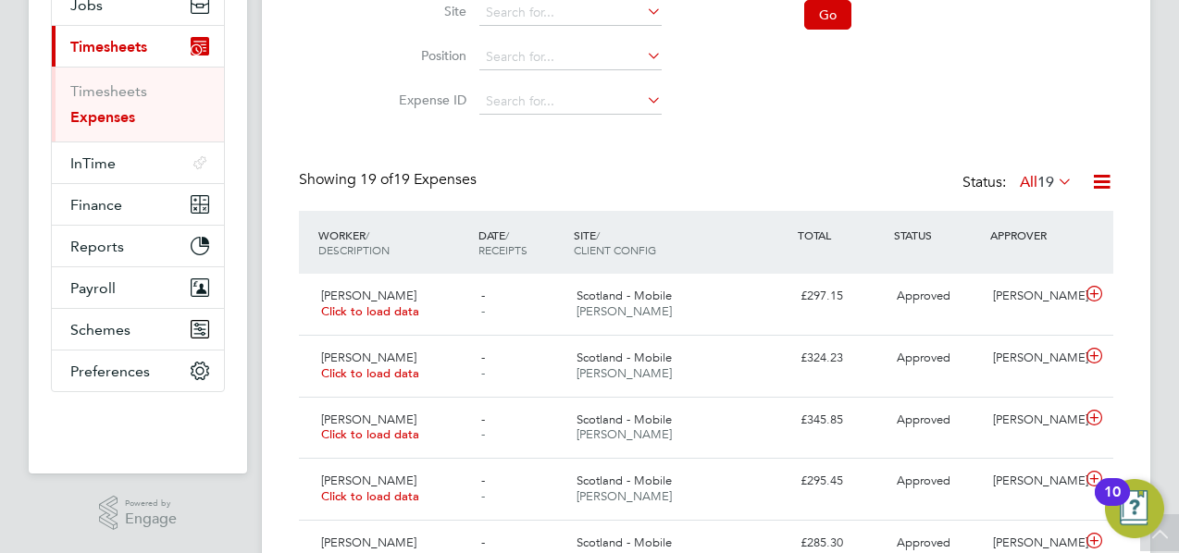
scroll to position [0, 0]
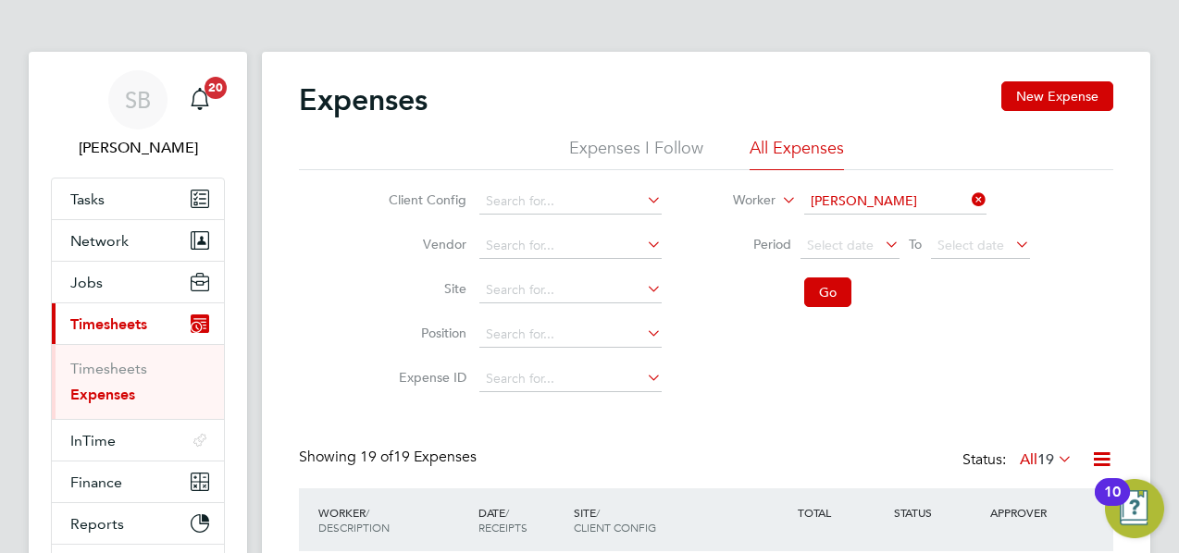
click at [109, 378] on li "Timesheets" at bounding box center [139, 373] width 139 height 26
click at [113, 366] on link "Timesheets" at bounding box center [108, 369] width 77 height 18
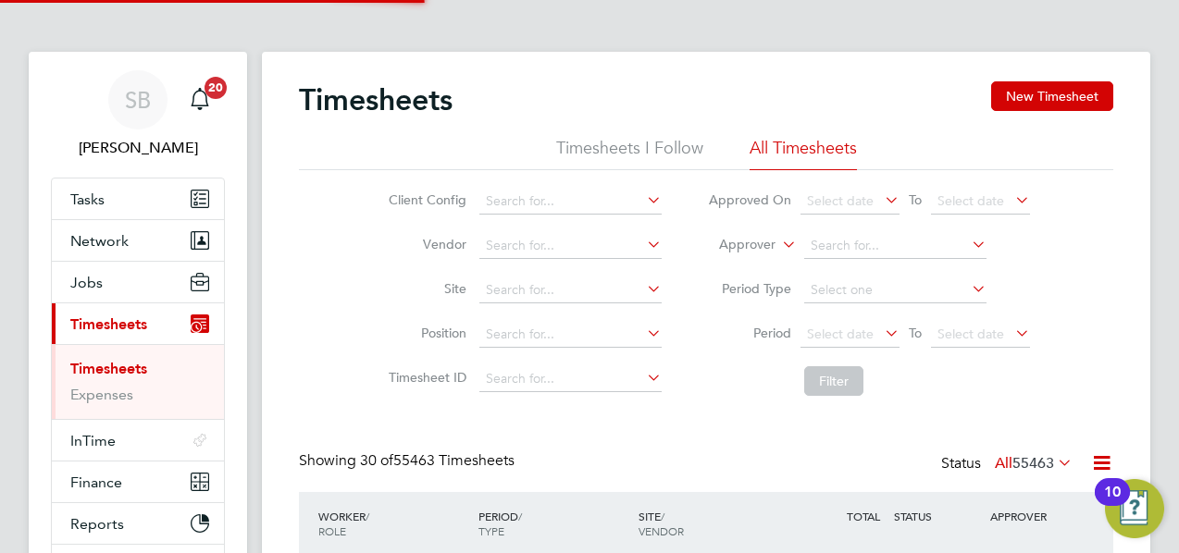
scroll to position [62, 160]
click at [549, 201] on input at bounding box center [570, 202] width 182 height 26
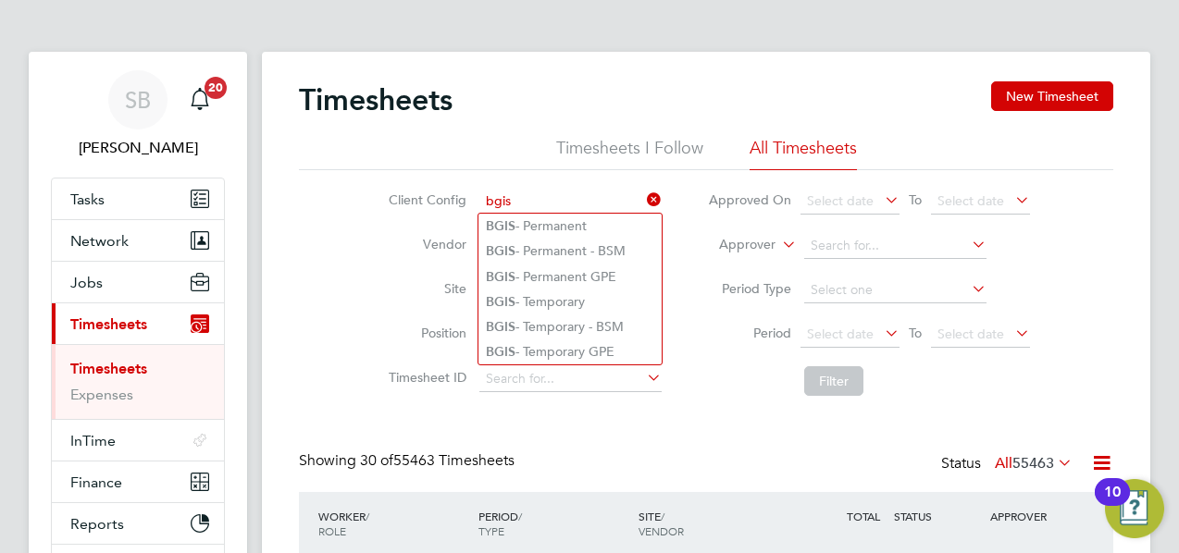
type input "bgis"
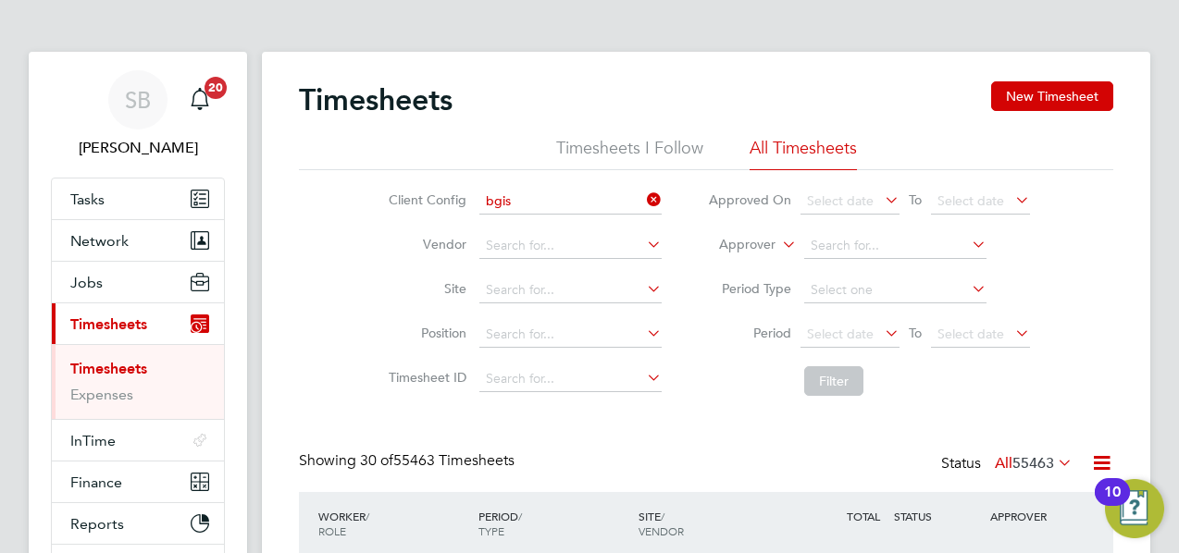
drag, startPoint x: 689, startPoint y: 431, endPoint x: 474, endPoint y: 152, distance: 352.4
